Goal: Navigation & Orientation: Find specific page/section

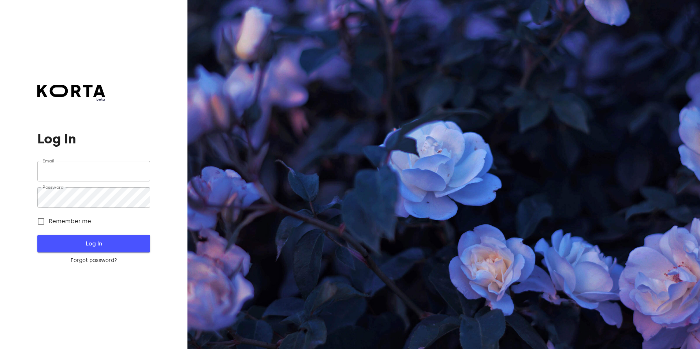
type input "[EMAIL_ADDRESS][DOMAIN_NAME]"
click at [90, 244] on span "Log In" at bounding box center [93, 244] width 89 height 10
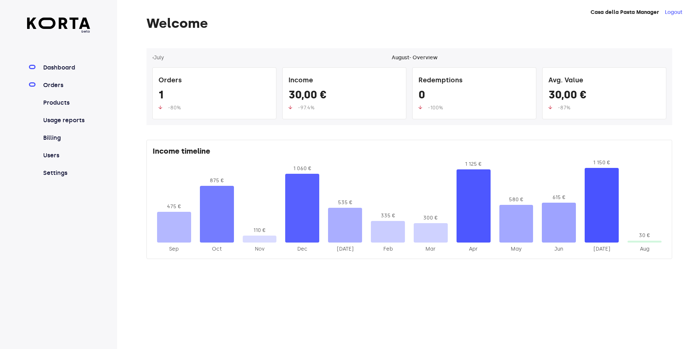
click at [55, 84] on link "Orders" at bounding box center [66, 85] width 49 height 9
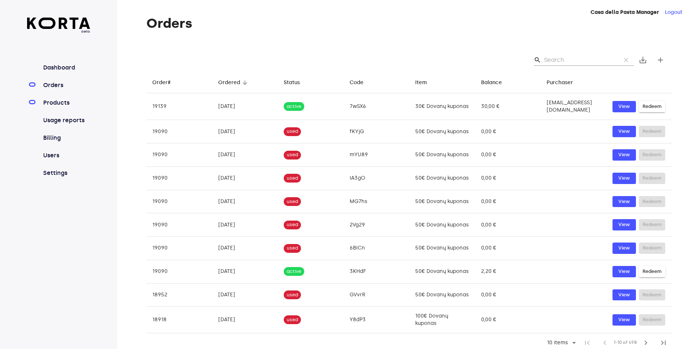
click at [67, 103] on link "Products" at bounding box center [66, 103] width 49 height 9
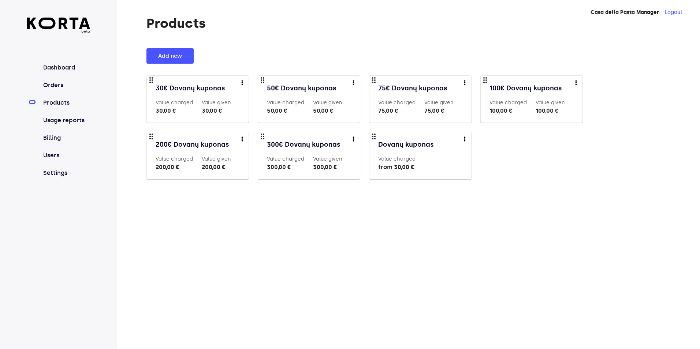
click at [70, 120] on link "Usage reports" at bounding box center [66, 120] width 49 height 9
